Goal: Information Seeking & Learning: Learn about a topic

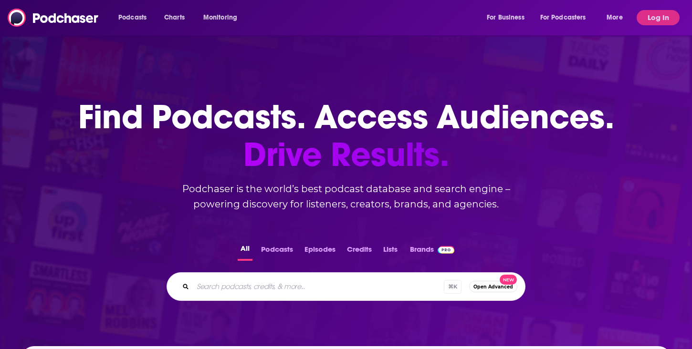
click at [245, 290] on input "Search podcasts, credits, & more..." at bounding box center [318, 286] width 251 height 15
paste input "Crypto Nuggets"
type input "Crypto Nuggets"
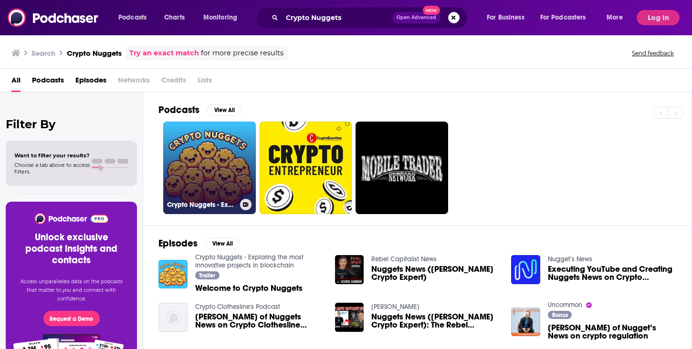
click at [223, 145] on link "Crypto Nuggets - Exploring the most innovative projects in blockchain" at bounding box center [209, 168] width 93 height 93
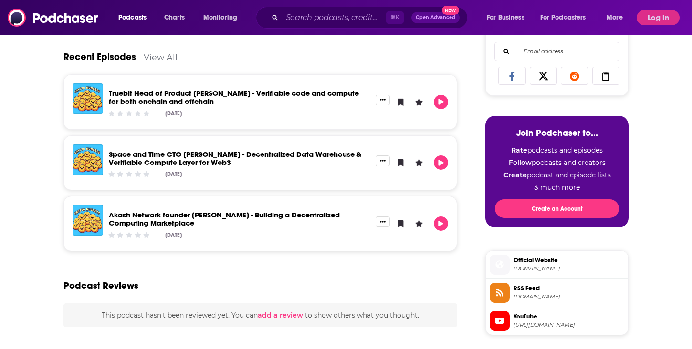
scroll to position [367, 0]
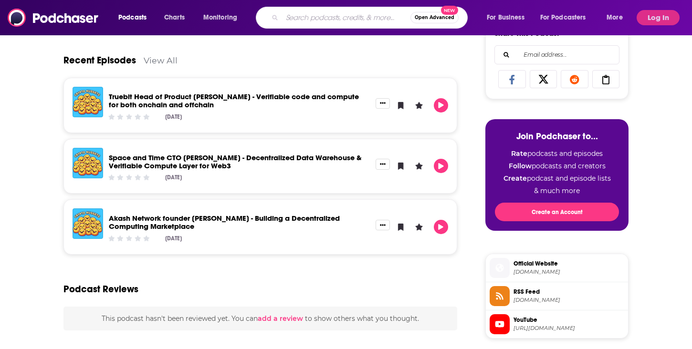
click at [333, 17] on input "Search podcasts, credits, & more..." at bounding box center [346, 17] width 128 height 15
paste input "Token Talks"
type input "Token Talks"
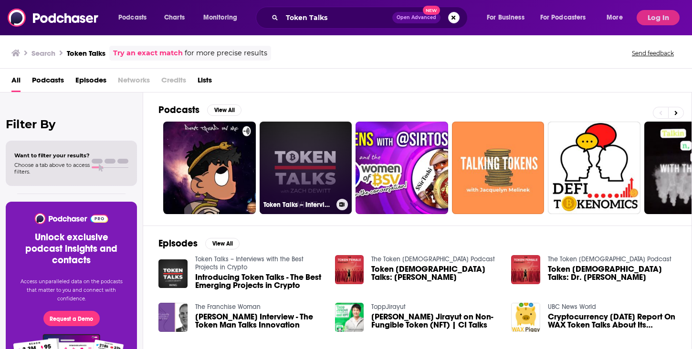
click at [292, 174] on link "Token Talks – Interviews with the Best Projects in Crypto" at bounding box center [306, 168] width 93 height 93
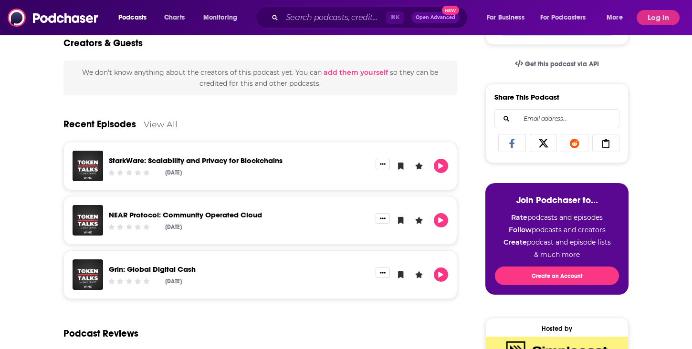
scroll to position [292, 0]
